Goal: Obtain resource: Obtain resource

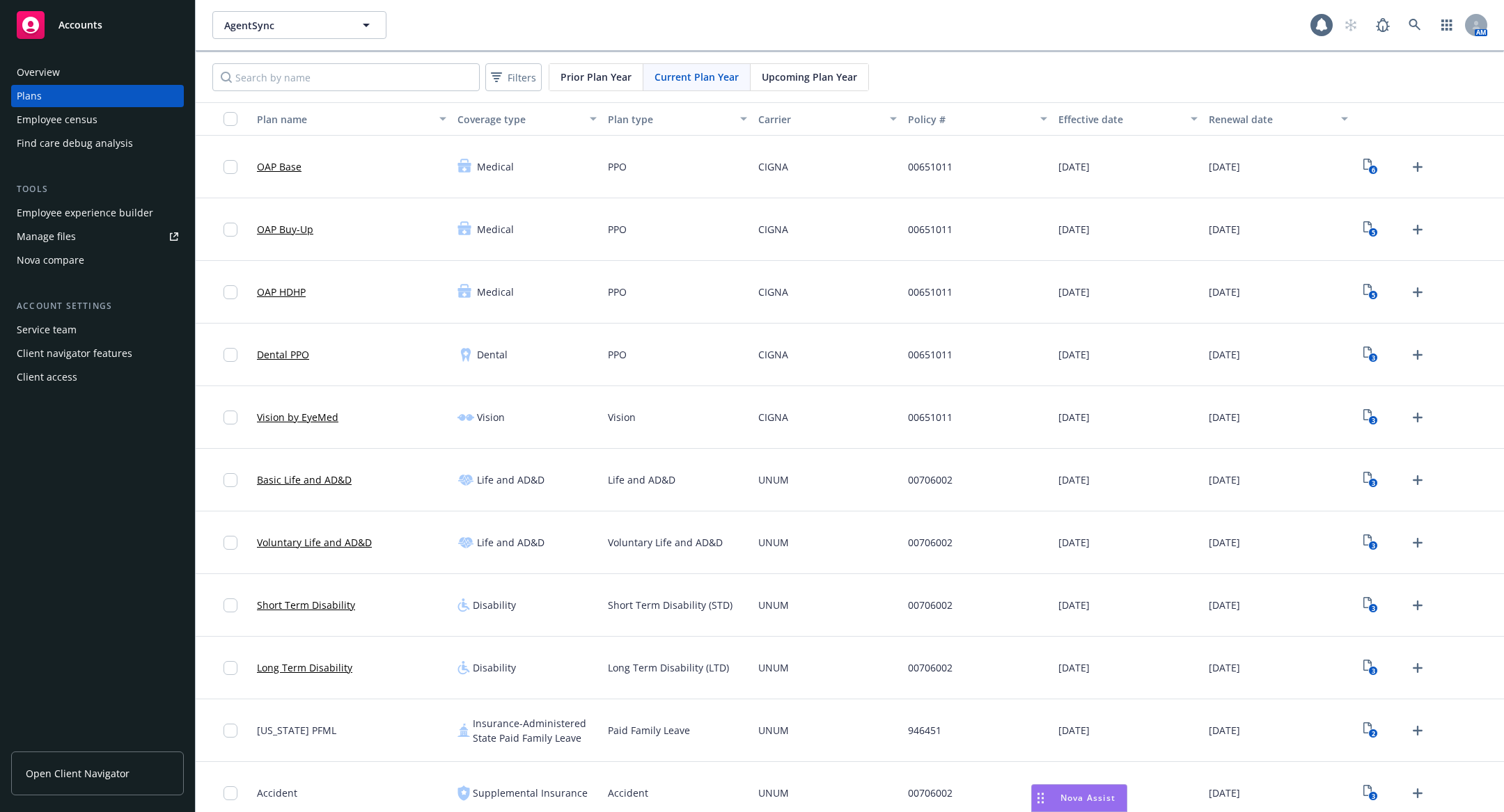
click at [82, 771] on span "Open Client Navigator" at bounding box center [77, 774] width 104 height 15
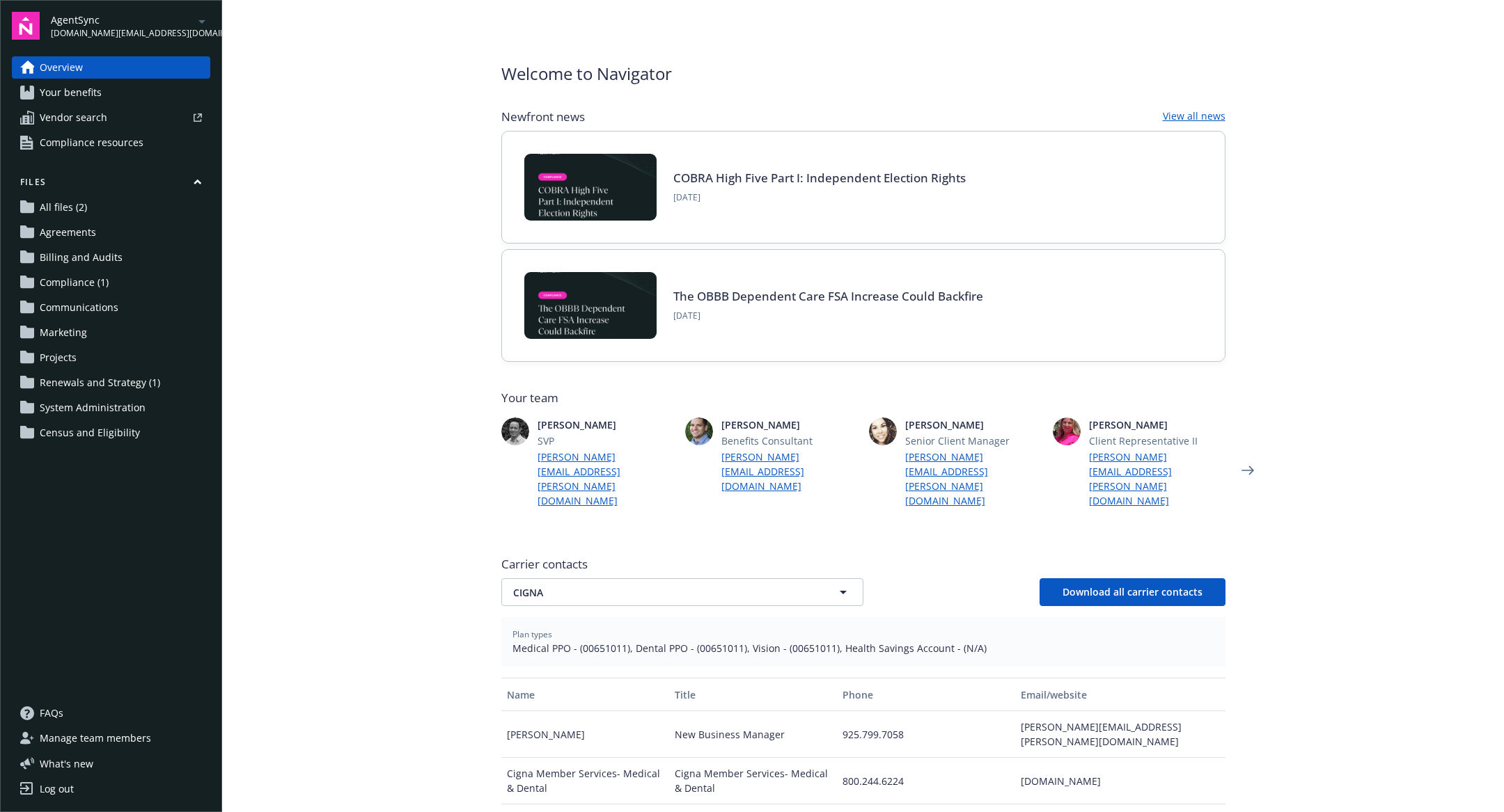
click at [158, 148] on link "Compliance resources" at bounding box center [110, 143] width 198 height 22
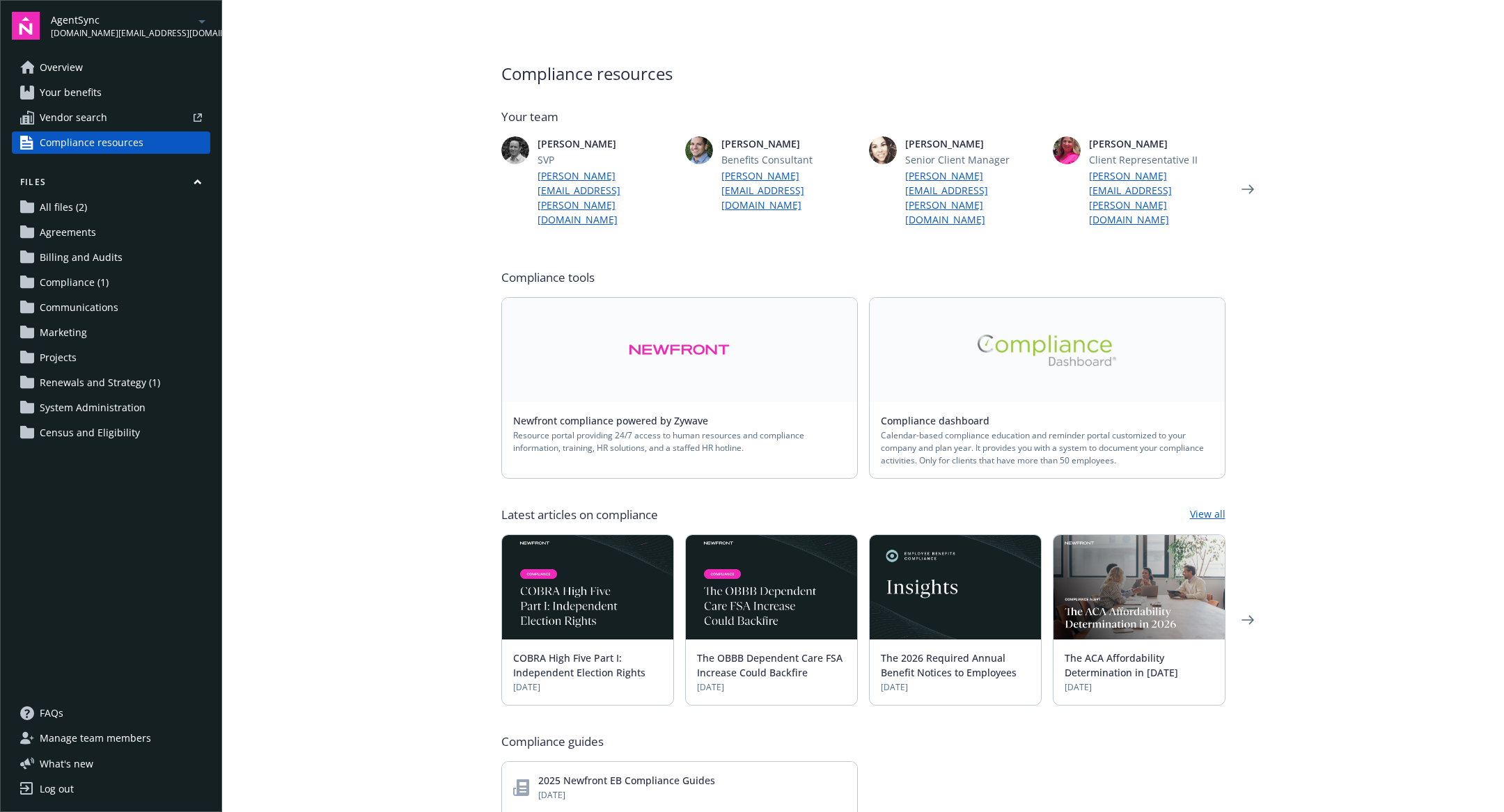
click at [1069, 303] on link at bounding box center [1047, 350] width 355 height 105
click at [926, 317] on link at bounding box center [1047, 350] width 355 height 105
